Goal: Task Accomplishment & Management: Use online tool/utility

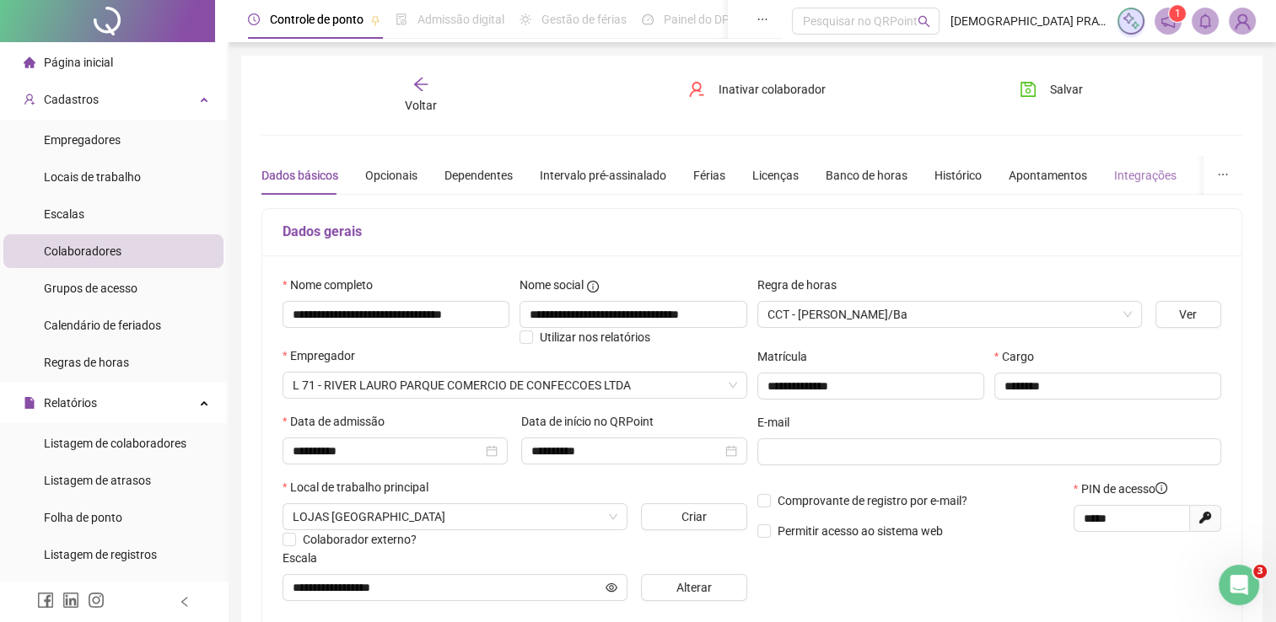
scroll to position [84, 0]
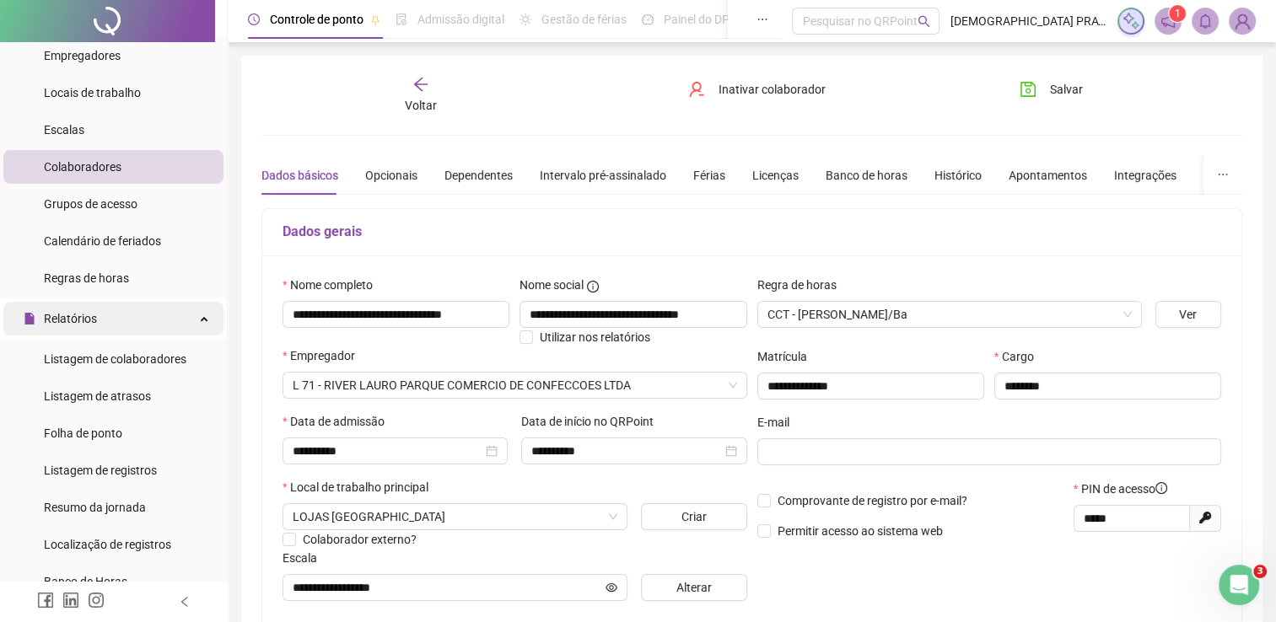
click at [94, 319] on span "Relatórios" at bounding box center [70, 318] width 53 height 13
click at [125, 170] on li "Colaboradores" at bounding box center [113, 167] width 220 height 34
click at [423, 83] on icon "arrow-left" at bounding box center [420, 84] width 17 height 17
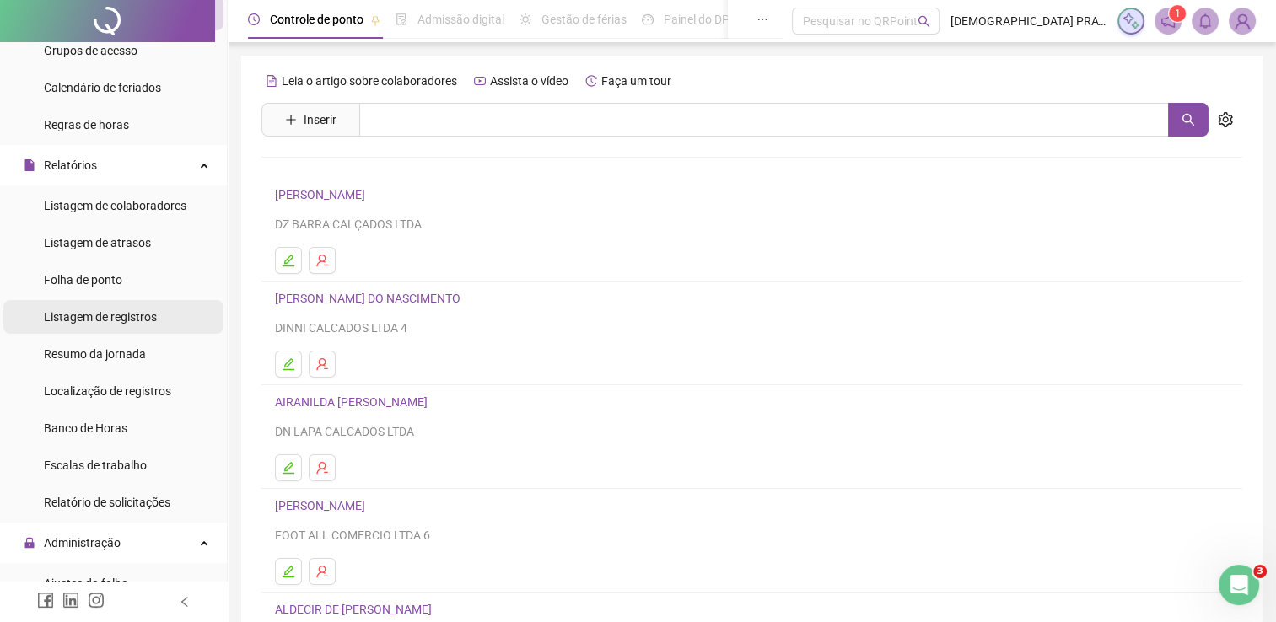
scroll to position [253, 0]
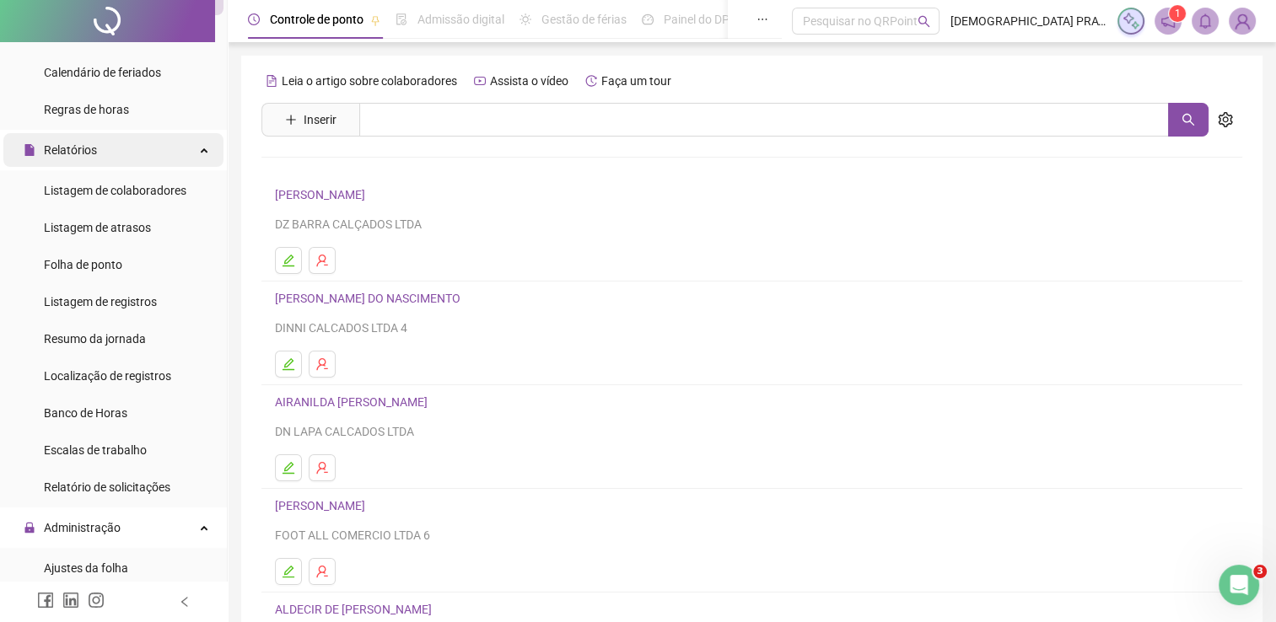
click at [76, 155] on span "Relatórios" at bounding box center [70, 149] width 53 height 13
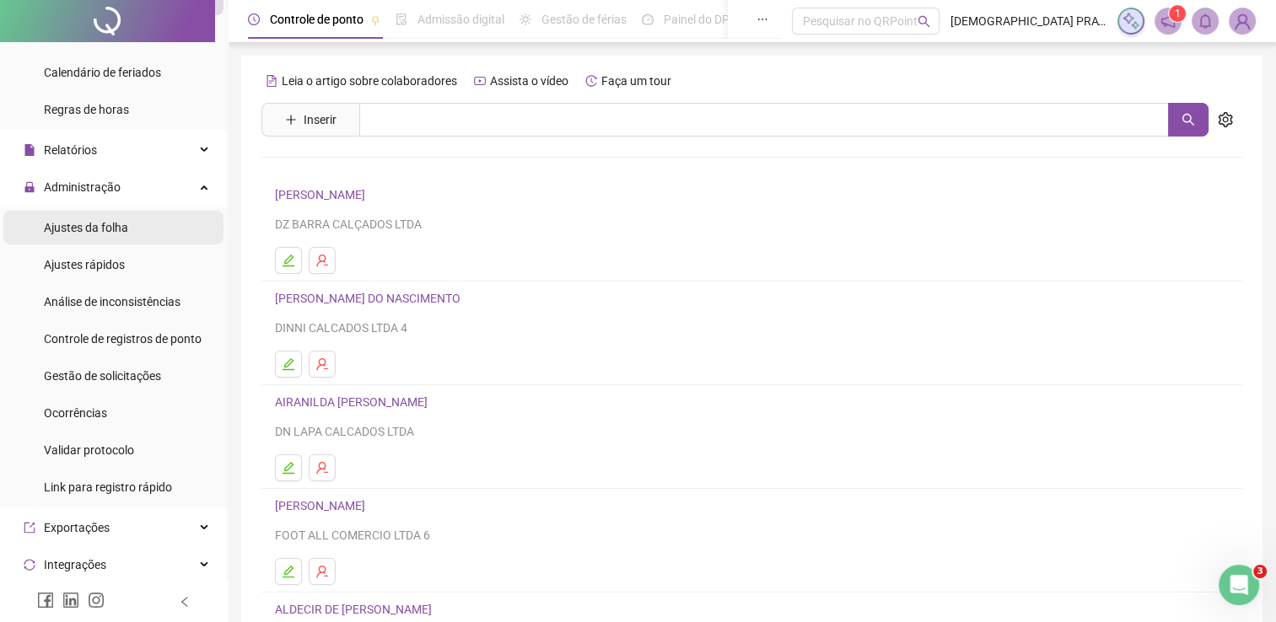
click at [97, 234] on span "Ajustes da folha" at bounding box center [86, 227] width 84 height 13
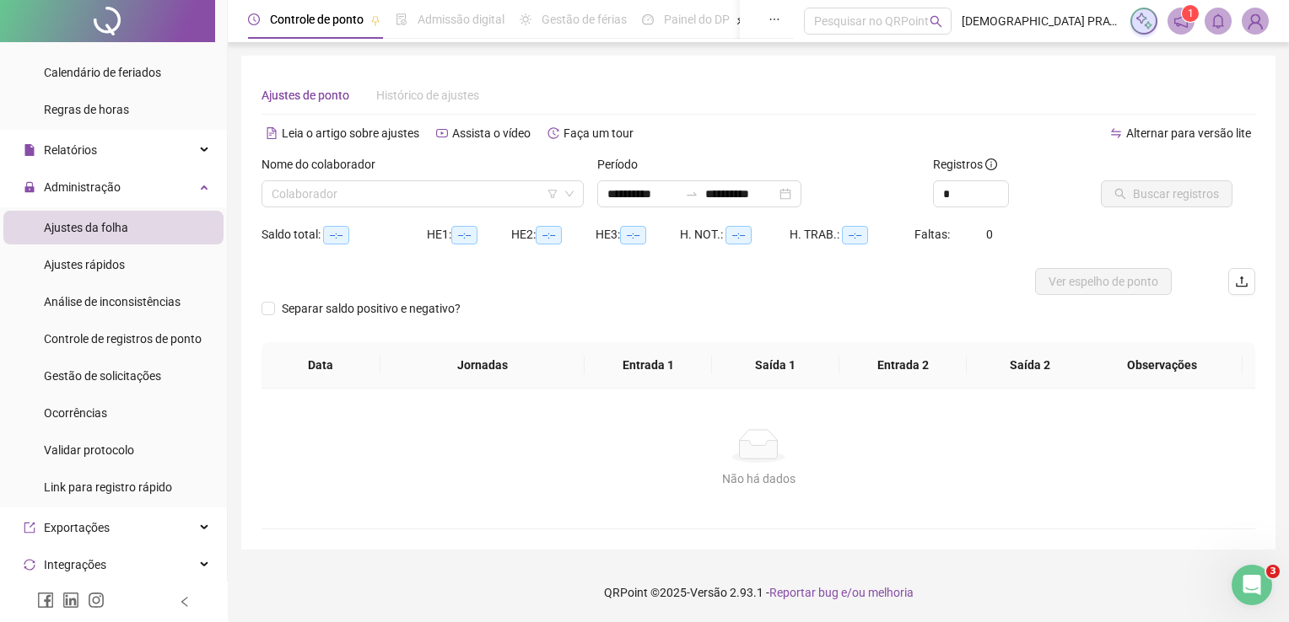
type input "**********"
click at [385, 194] on input "search" at bounding box center [415, 193] width 287 height 25
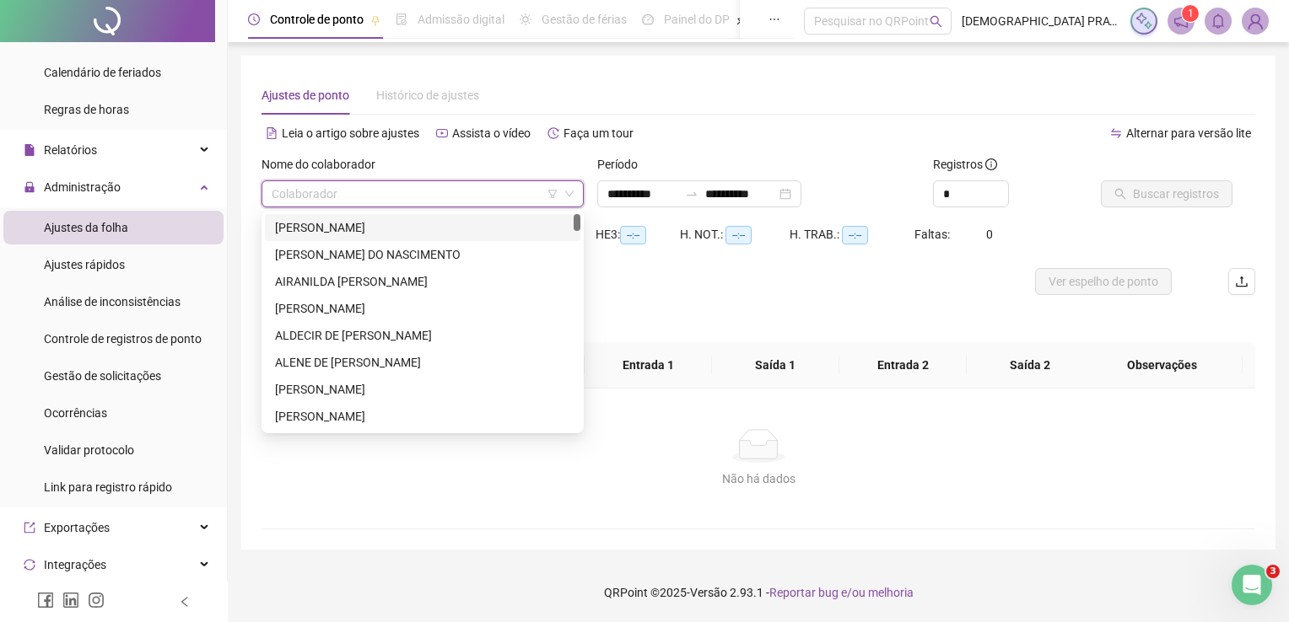
click at [387, 196] on input "search" at bounding box center [415, 193] width 287 height 25
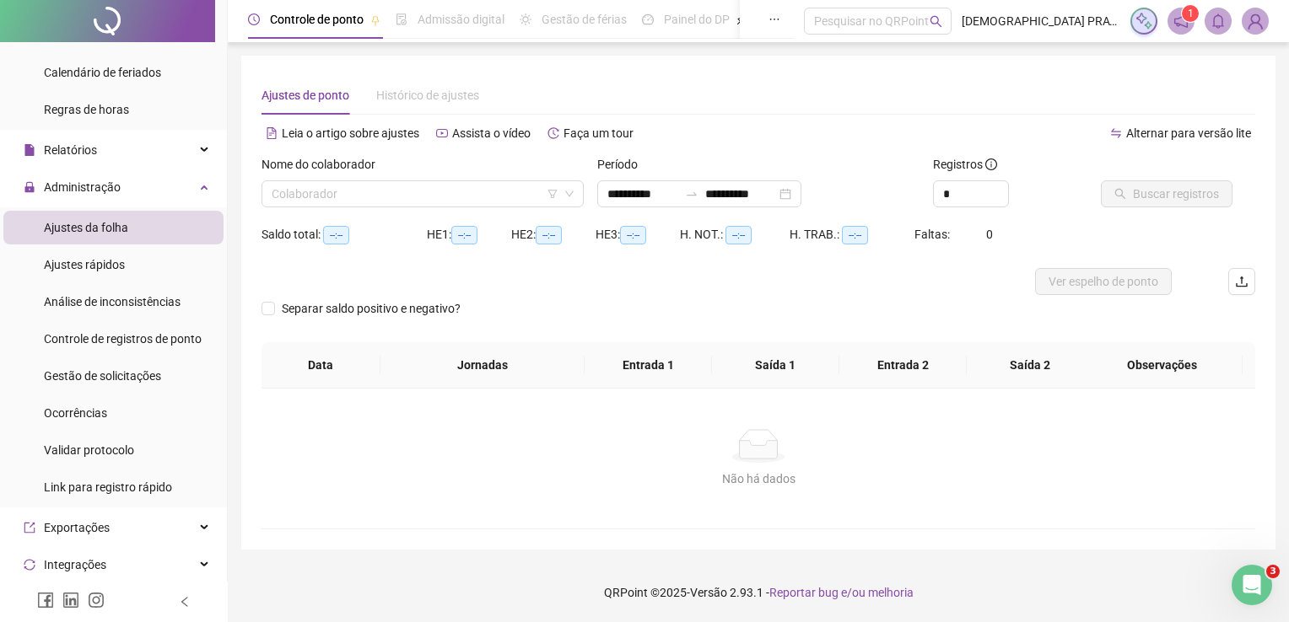
click at [408, 461] on div "Não há dados" at bounding box center [758, 446] width 953 height 34
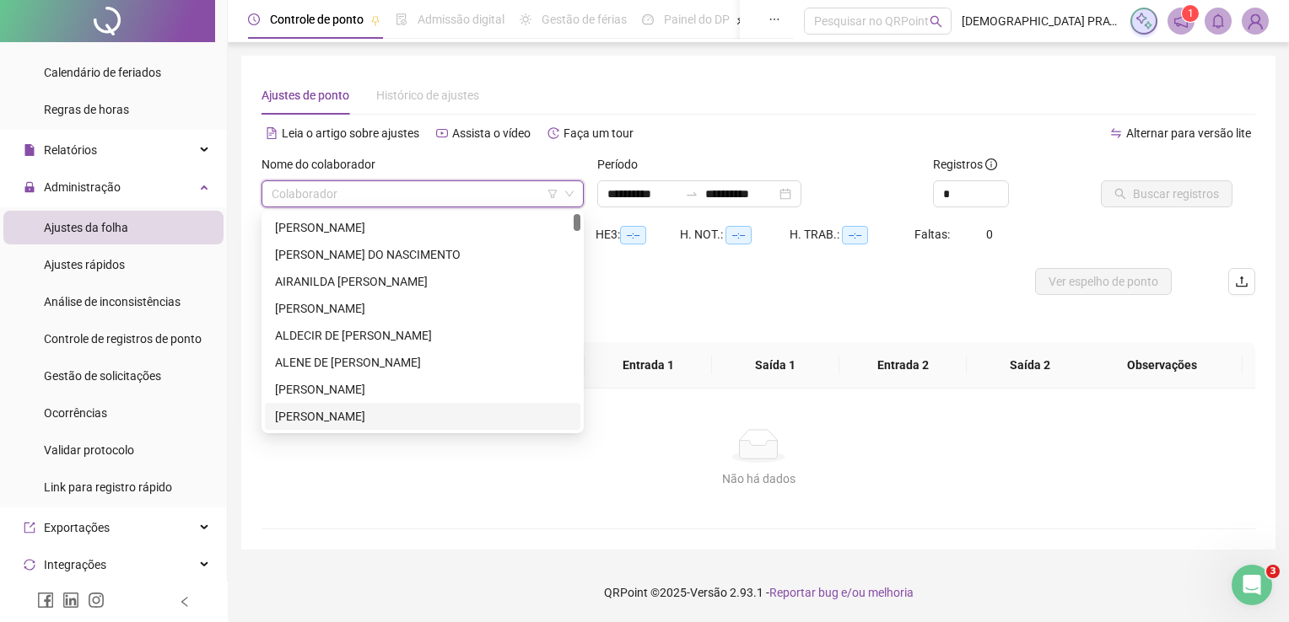
click at [315, 197] on input "search" at bounding box center [415, 193] width 287 height 25
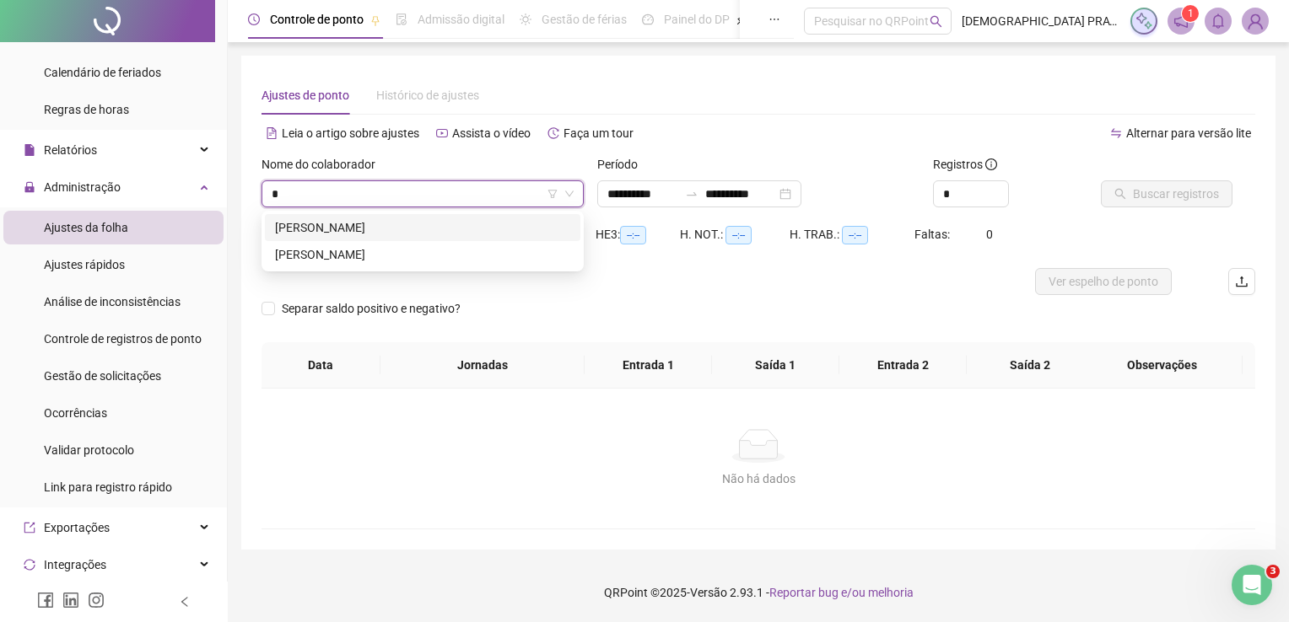
type input "**"
click at [344, 225] on div "[PERSON_NAME]" at bounding box center [422, 227] width 295 height 19
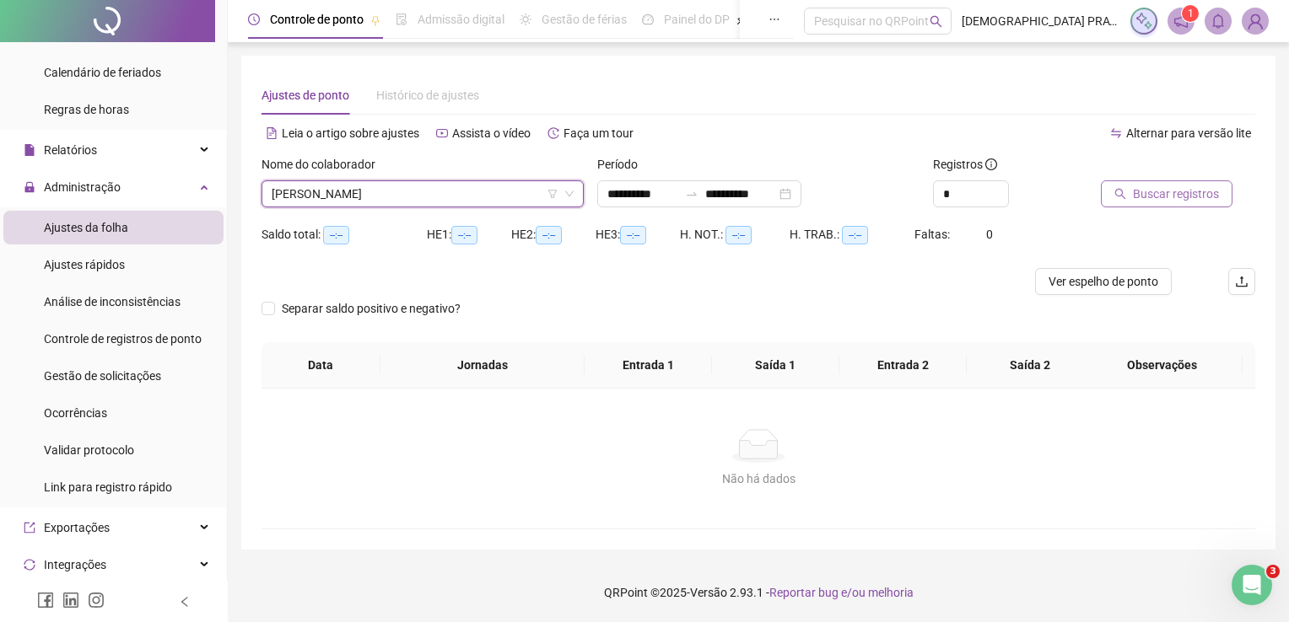
click at [1123, 200] on button "Buscar registros" at bounding box center [1167, 193] width 132 height 27
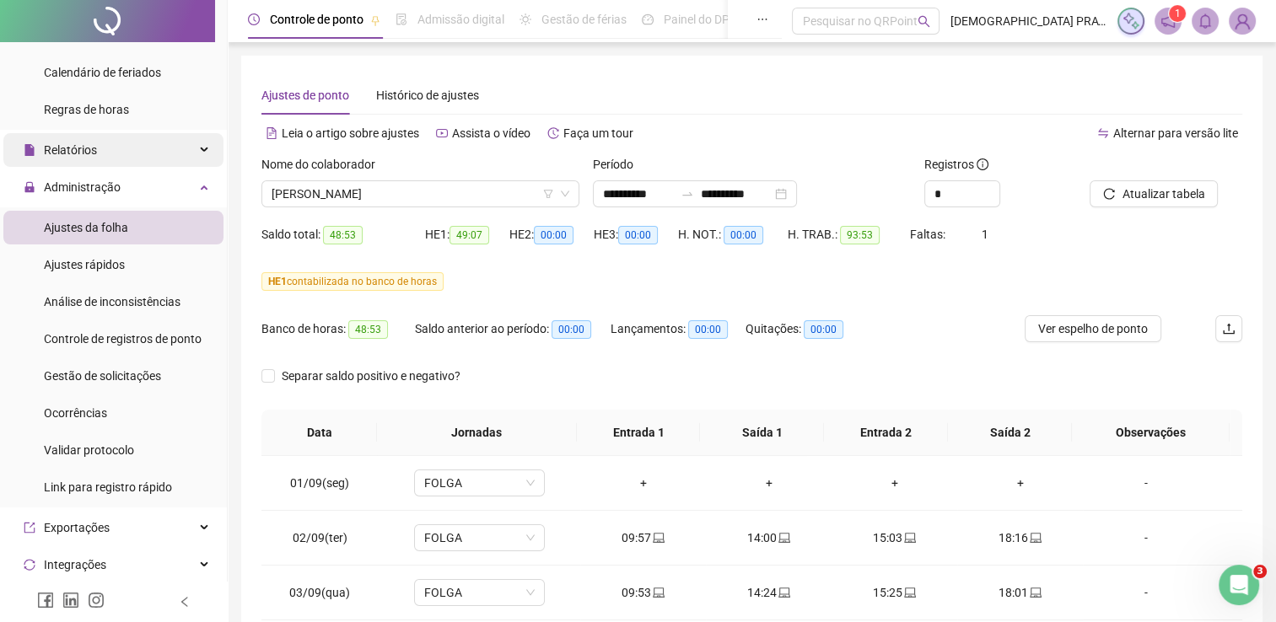
click at [90, 153] on span "Relatórios" at bounding box center [70, 149] width 53 height 13
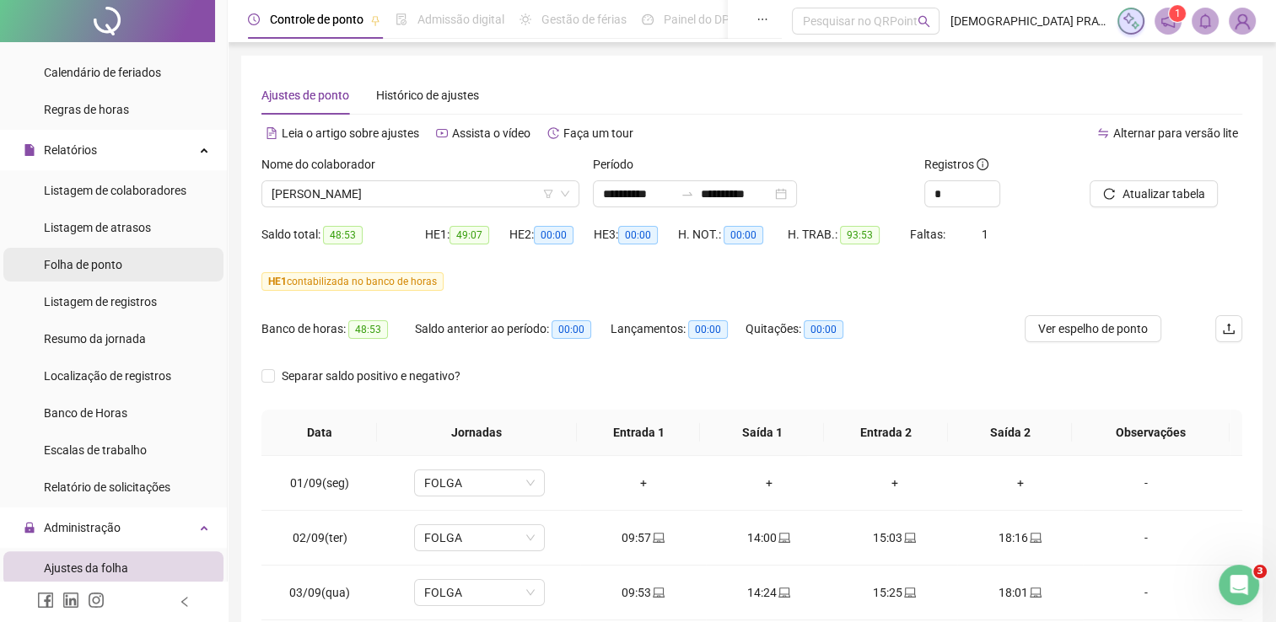
click at [115, 259] on span "Folha de ponto" at bounding box center [83, 264] width 78 height 13
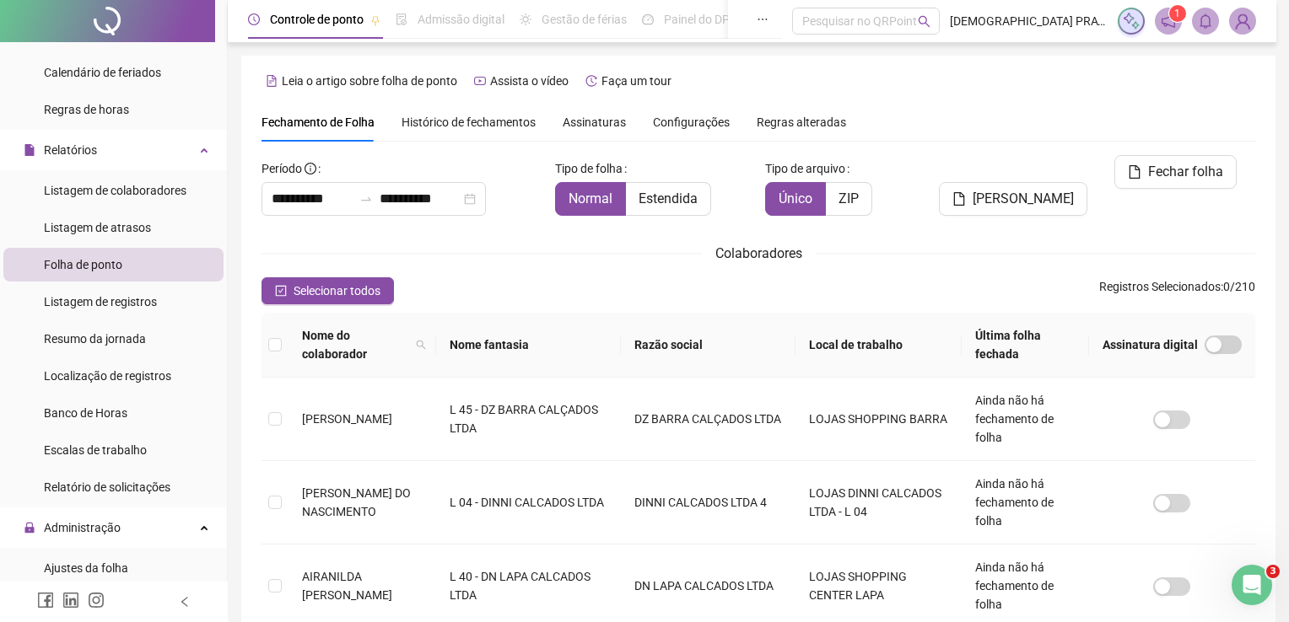
type input "**********"
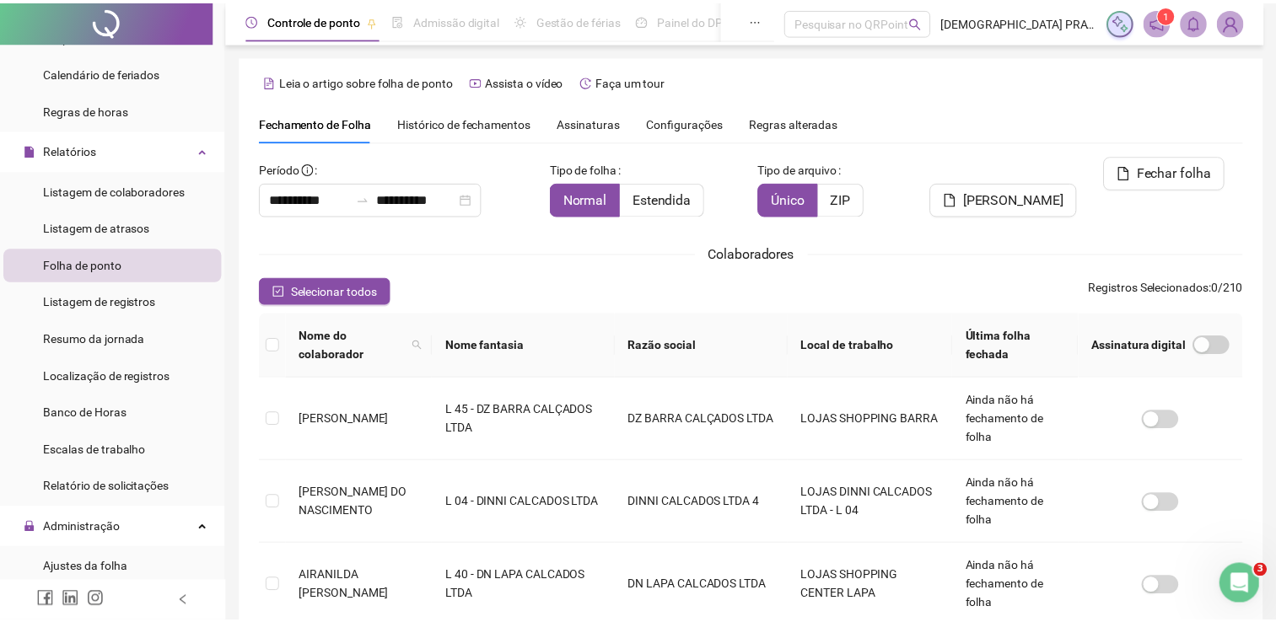
scroll to position [34, 0]
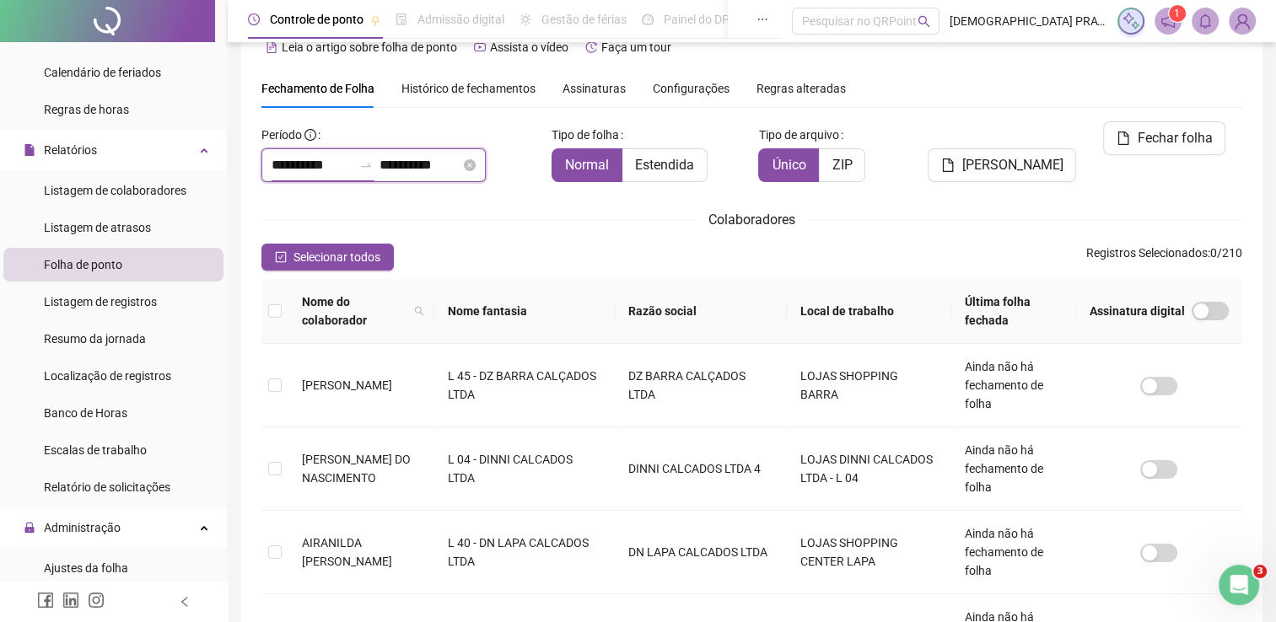
click at [346, 159] on input "**********" at bounding box center [312, 165] width 81 height 20
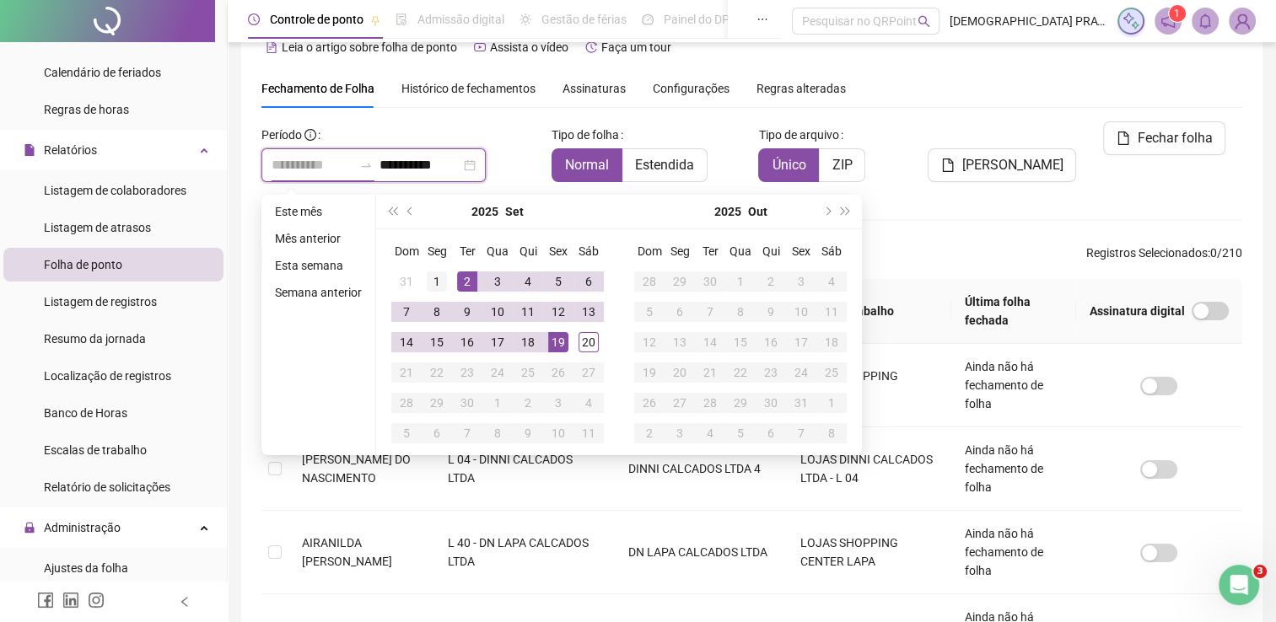
type input "**********"
click at [437, 285] on div "1" at bounding box center [437, 282] width 20 height 20
type input "**********"
click at [565, 346] on div "19" at bounding box center [558, 342] width 20 height 20
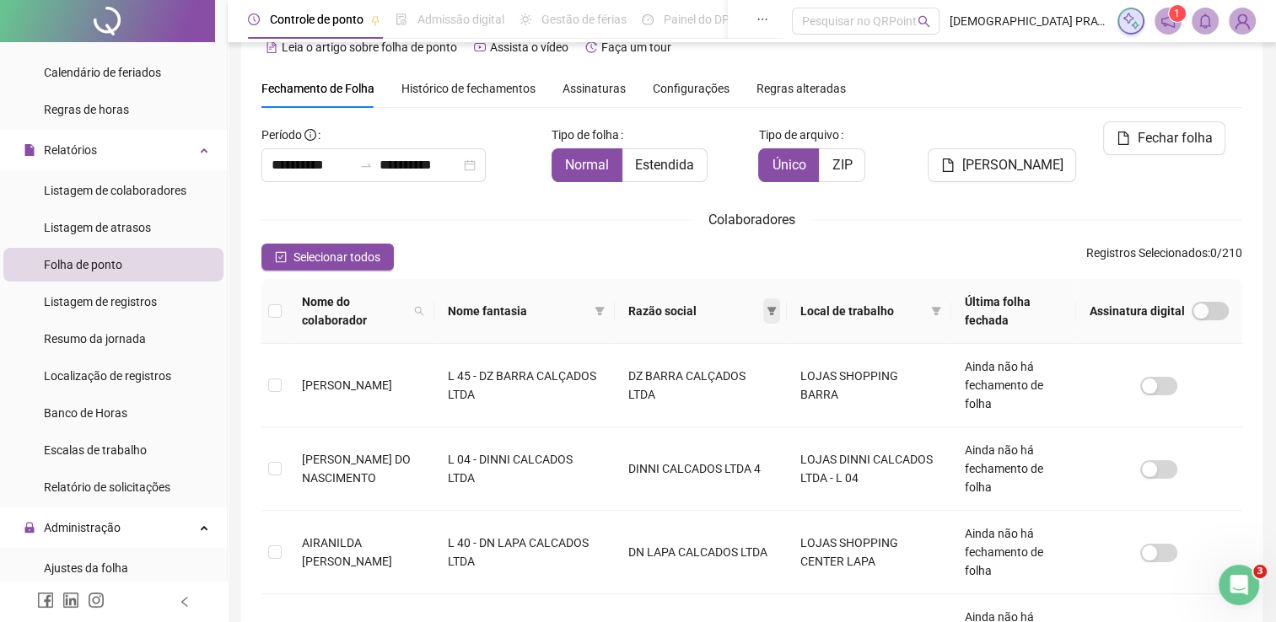
click at [777, 306] on icon "filter" at bounding box center [772, 311] width 10 height 10
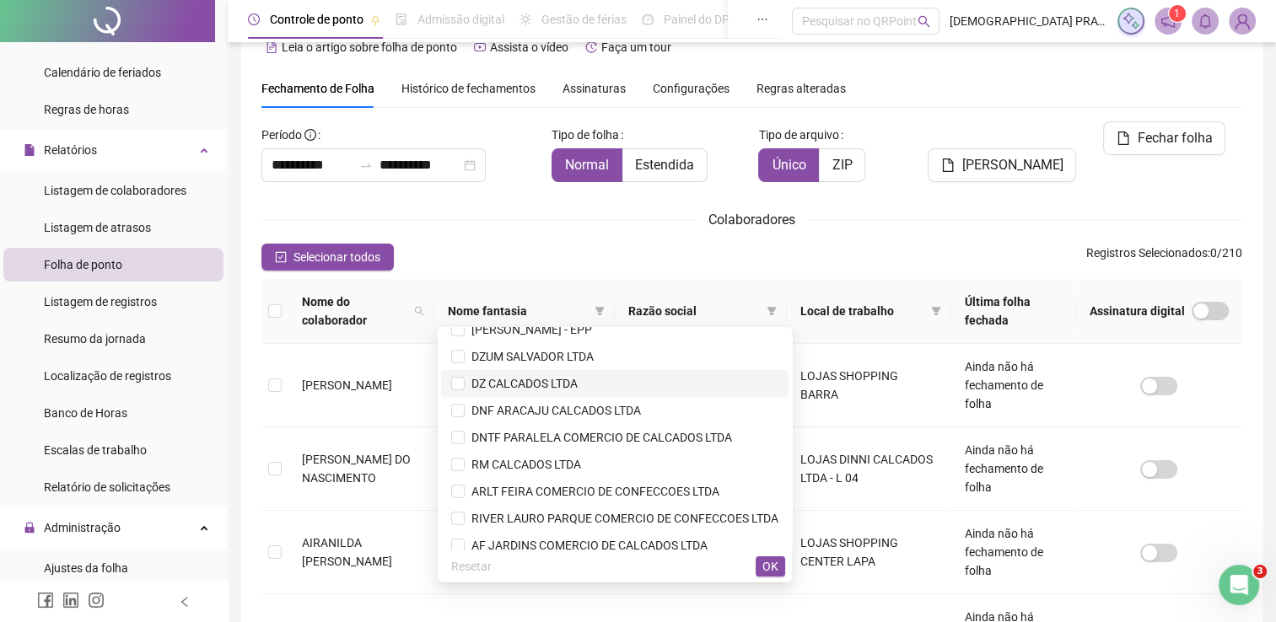
scroll to position [422, 0]
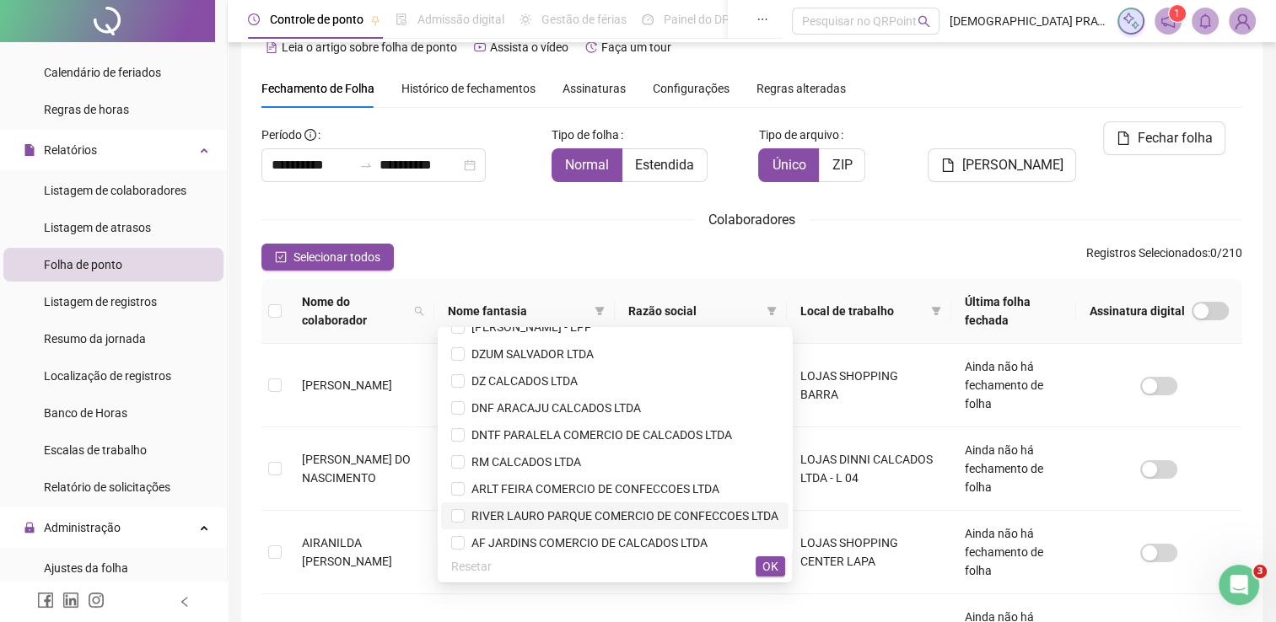
click at [661, 523] on span "RIVER LAURO PARQUE COMERCIO DE CONFECCOES LTDA" at bounding box center [622, 515] width 314 height 13
click at [789, 562] on div "Resetar OK" at bounding box center [615, 566] width 354 height 33
click at [773, 568] on span "OK" at bounding box center [770, 567] width 16 height 19
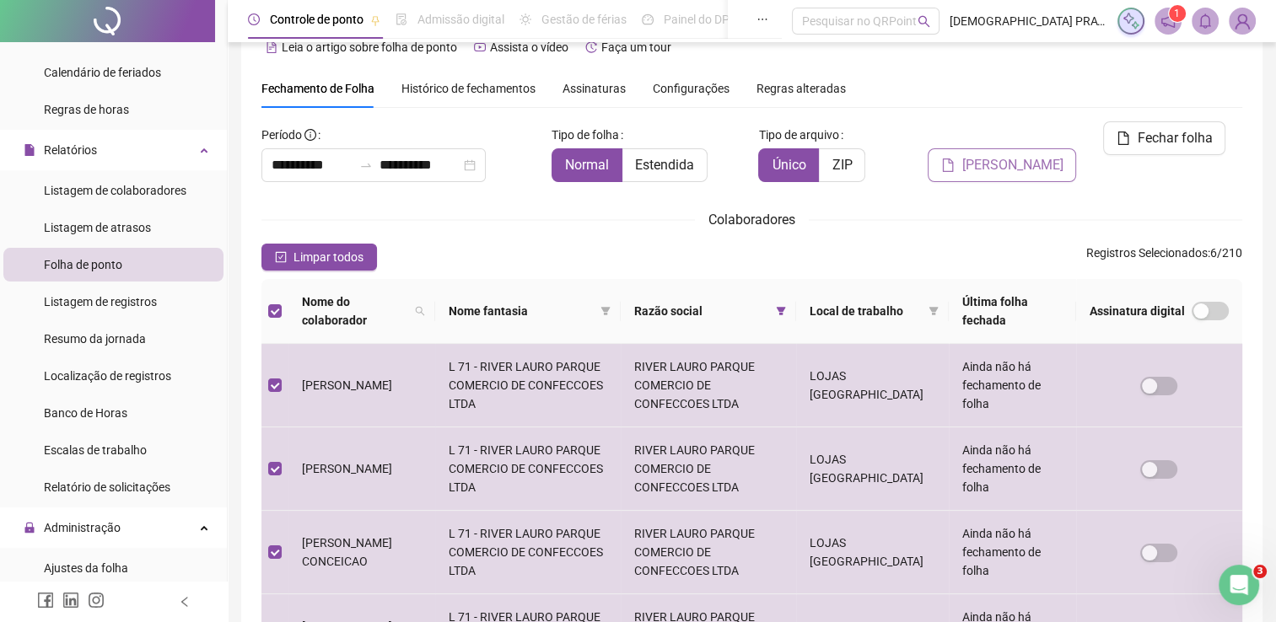
click at [1037, 155] on span "[PERSON_NAME]" at bounding box center [1012, 165] width 101 height 20
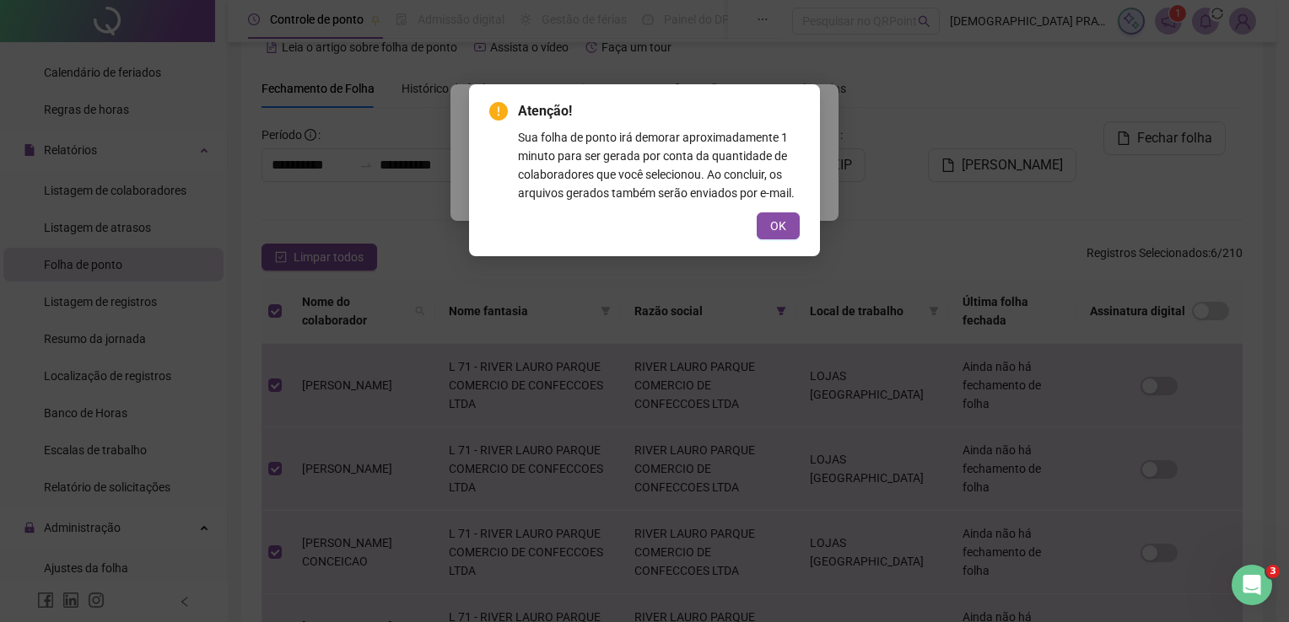
click at [782, 230] on span "OK" at bounding box center [778, 226] width 16 height 19
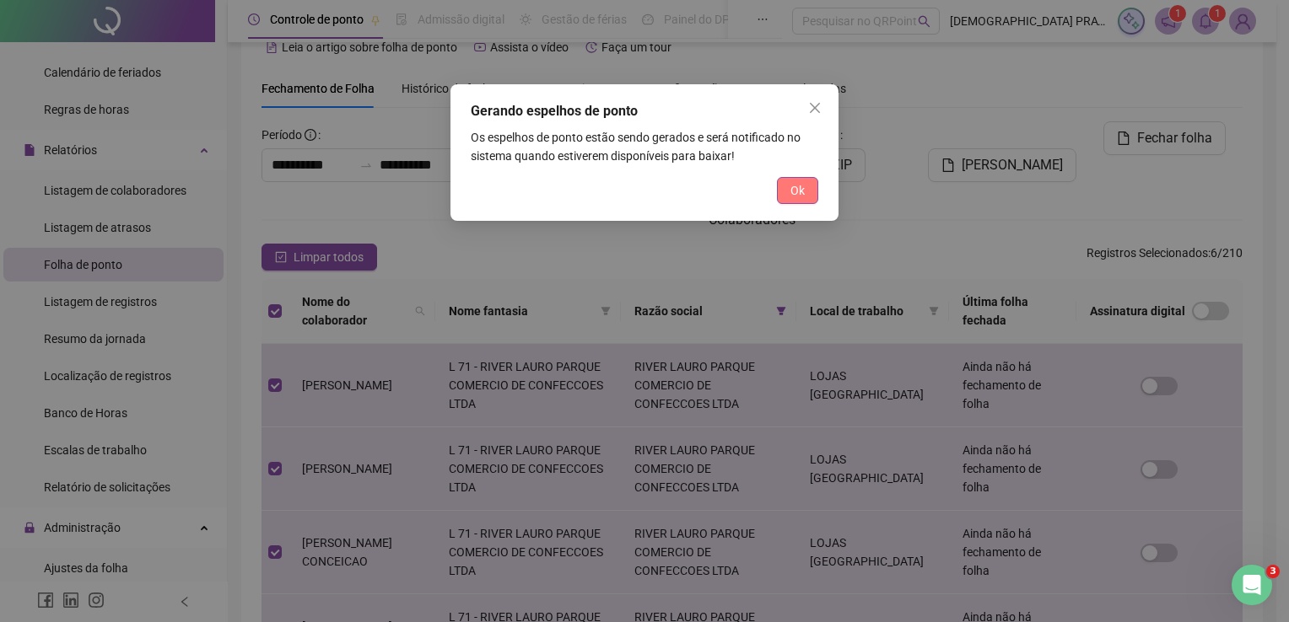
click at [806, 184] on button "Ok" at bounding box center [797, 190] width 41 height 27
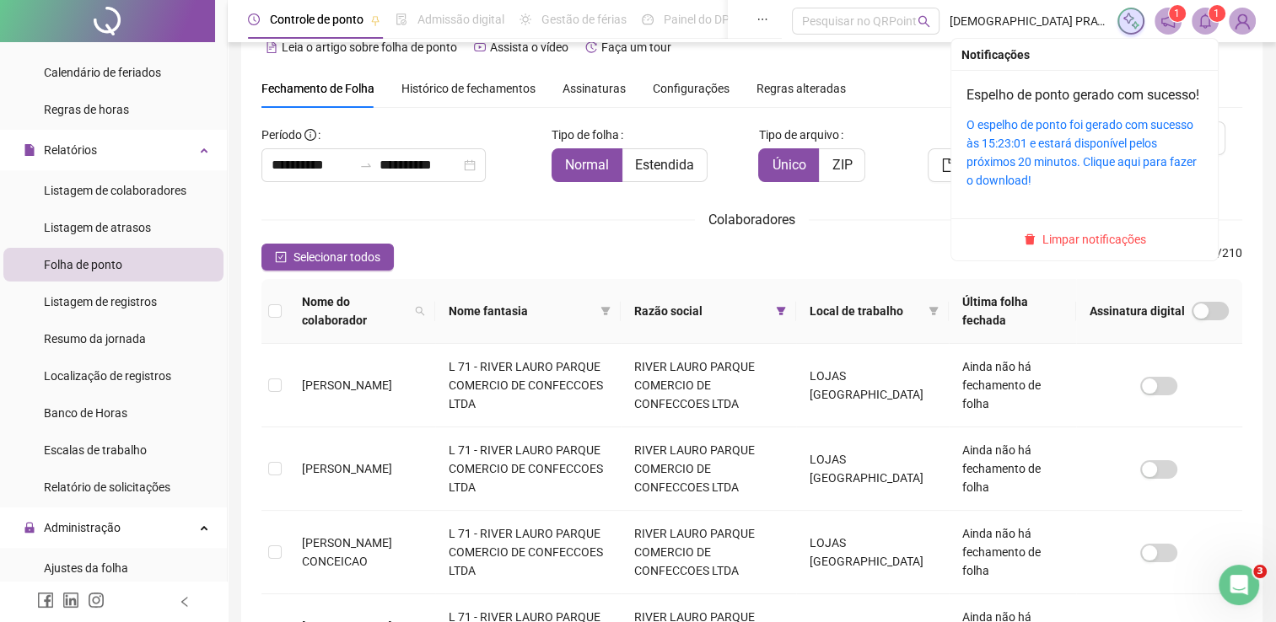
click at [1209, 15] on sup "1" at bounding box center [1217, 13] width 17 height 17
click at [1102, 170] on link "O espelho de ponto foi gerado com sucesso às 15:23:01 e estará disponível pelos…" at bounding box center [1082, 152] width 230 height 69
